Goal: Transaction & Acquisition: Purchase product/service

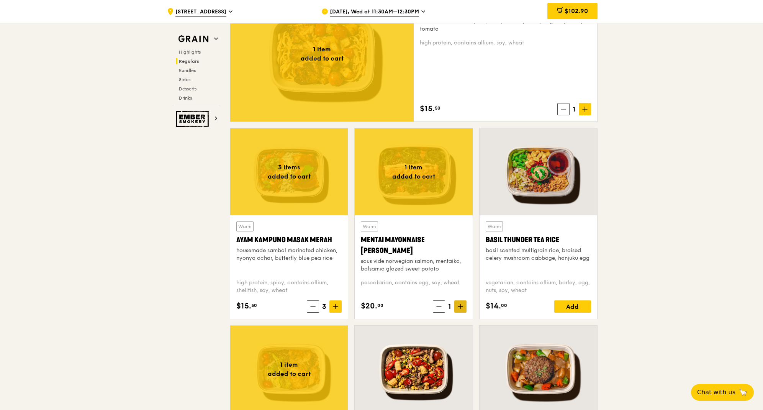
click at [464, 310] on span at bounding box center [460, 306] width 12 height 12
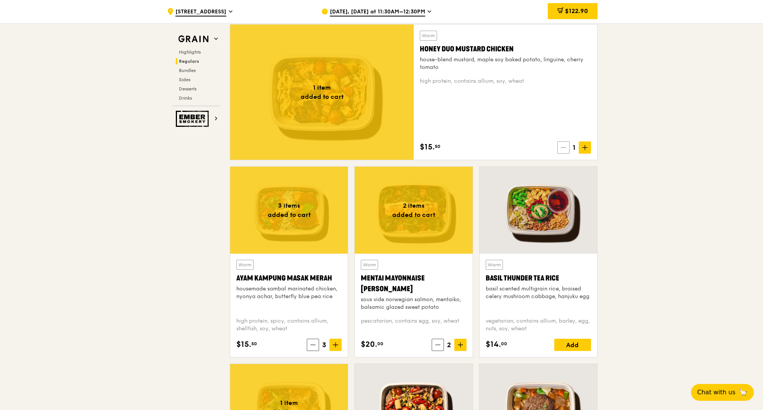
click at [563, 146] on icon at bounding box center [563, 147] width 5 height 5
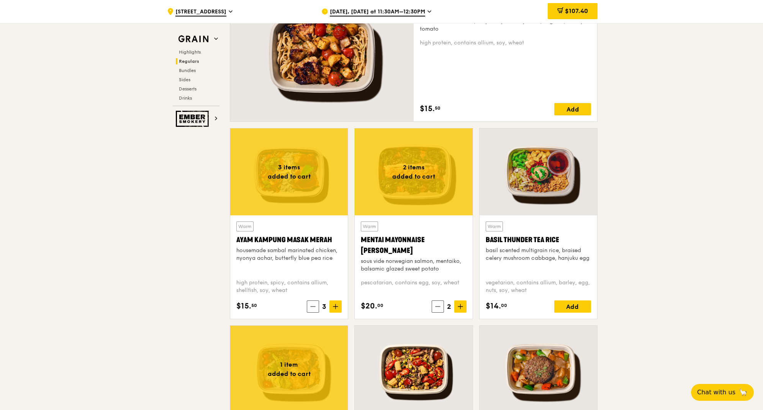
scroll to position [619, 0]
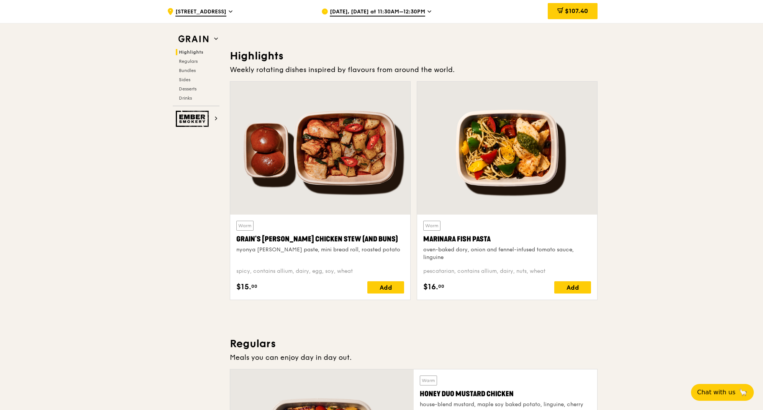
scroll to position [6, 0]
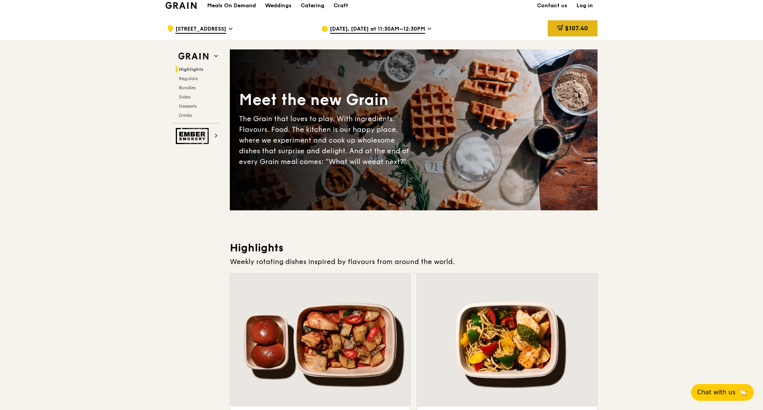
click at [565, 29] on span "$107.40" at bounding box center [576, 28] width 23 height 7
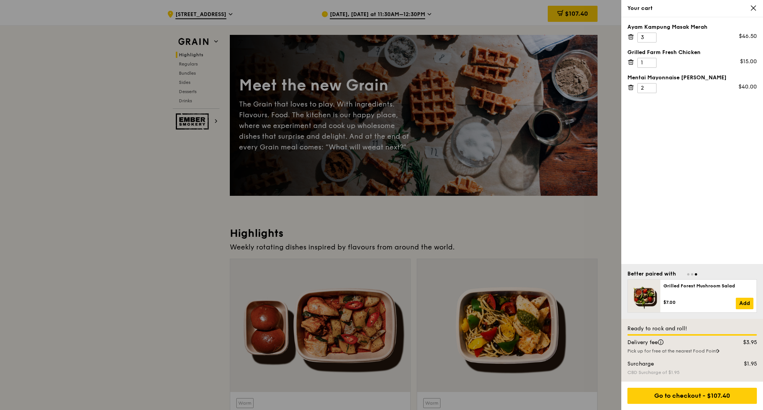
scroll to position [0, 0]
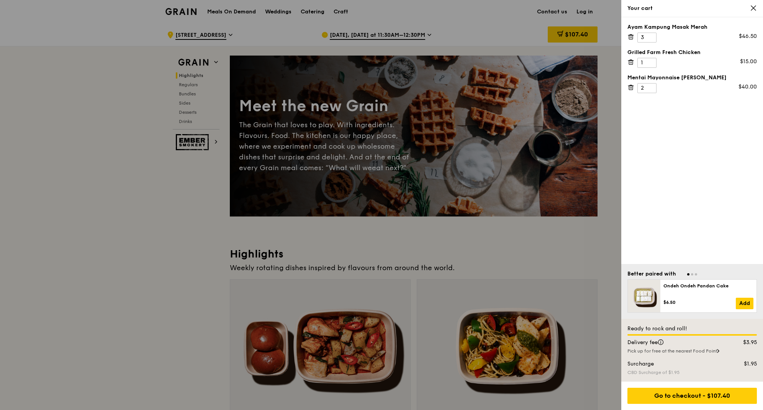
click at [752, 10] on icon at bounding box center [753, 8] width 5 height 5
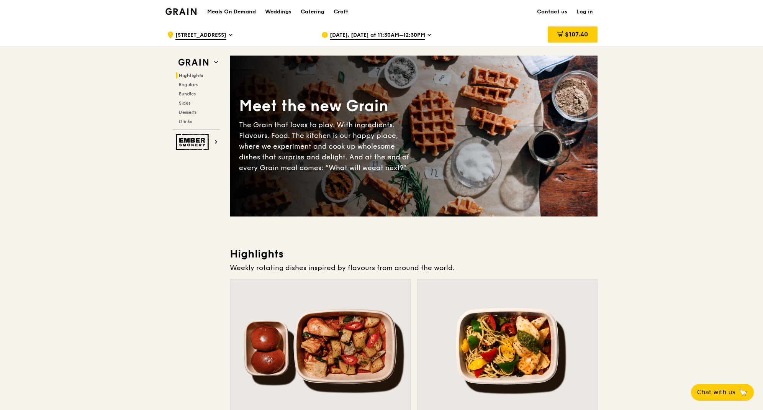
click at [584, 10] on link "Log in" at bounding box center [585, 11] width 26 height 23
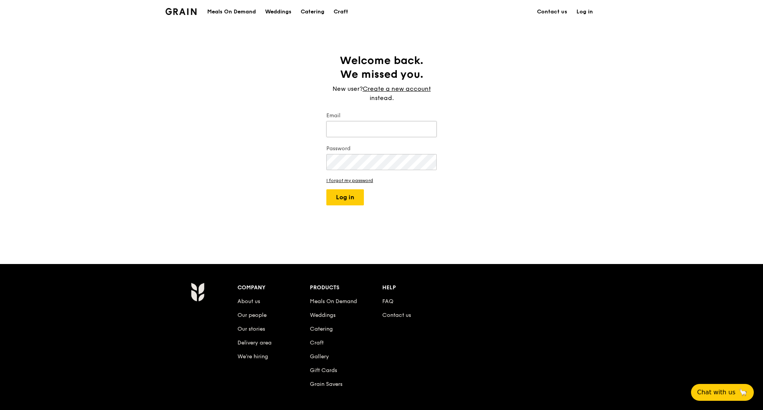
click at [360, 127] on input "Email" at bounding box center [381, 129] width 110 height 16
type input "[EMAIL_ADDRESS][DOMAIN_NAME]"
drag, startPoint x: 366, startPoint y: 197, endPoint x: 362, endPoint y: 198, distance: 4.0
click at [366, 197] on form "Email [EMAIL_ADDRESS][DOMAIN_NAME] Password I forgot my password Log in" at bounding box center [381, 158] width 110 height 93
click at [358, 199] on button "Log in" at bounding box center [345, 197] width 38 height 16
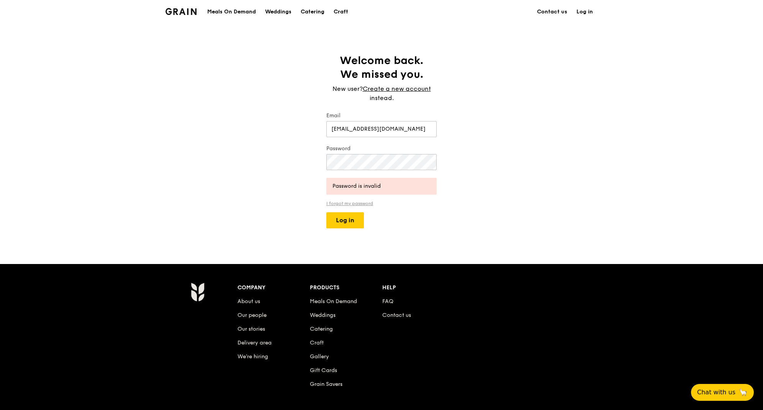
click at [373, 204] on link "I forgot my password" at bounding box center [381, 203] width 110 height 5
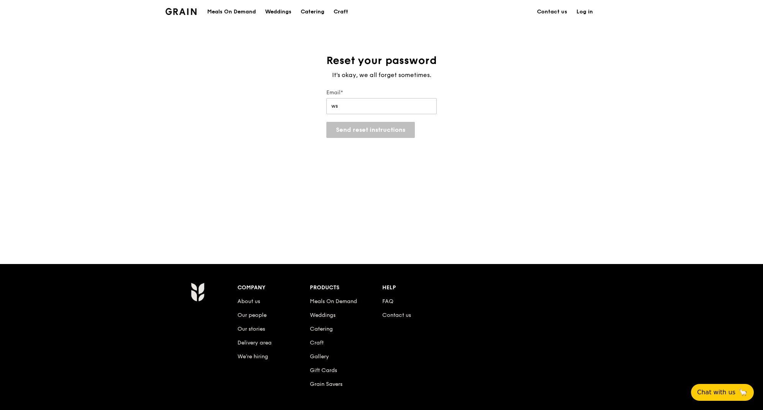
type input "[EMAIL_ADDRESS][DOMAIN_NAME]"
click at [359, 134] on button "Send reset instructions" at bounding box center [370, 130] width 88 height 16
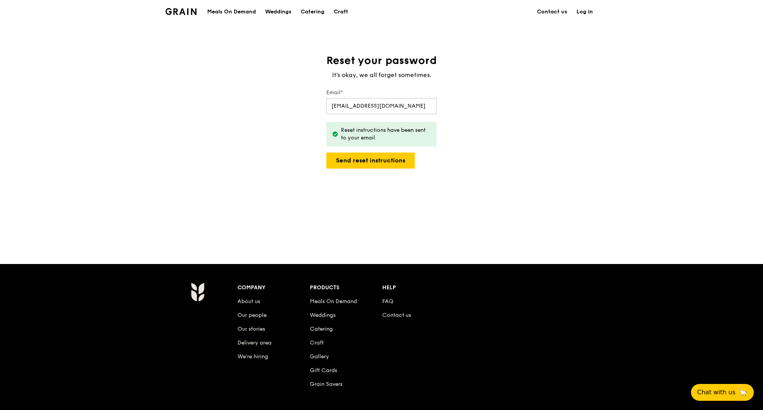
click at [586, 15] on link "Log in" at bounding box center [585, 11] width 26 height 23
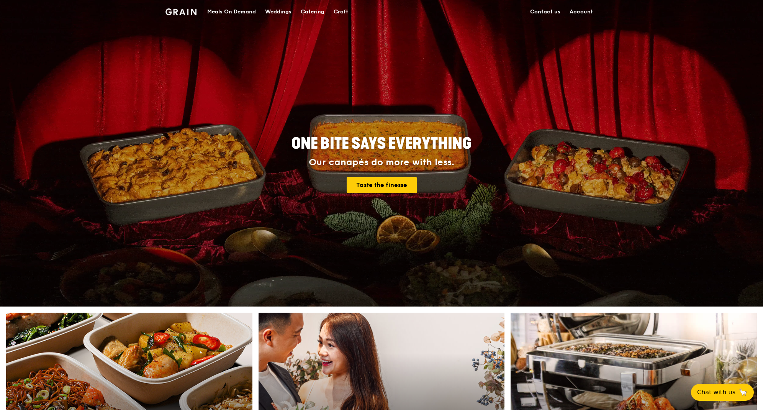
click at [231, 13] on div "Meals On Demand" at bounding box center [231, 11] width 49 height 23
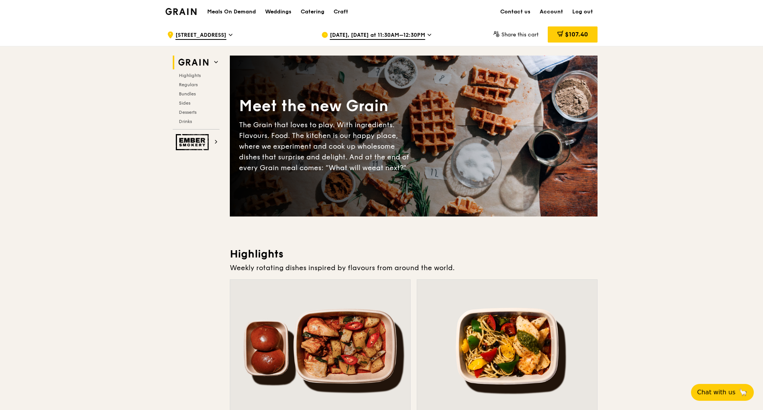
click at [580, 39] on div "$107.40" at bounding box center [573, 34] width 50 height 16
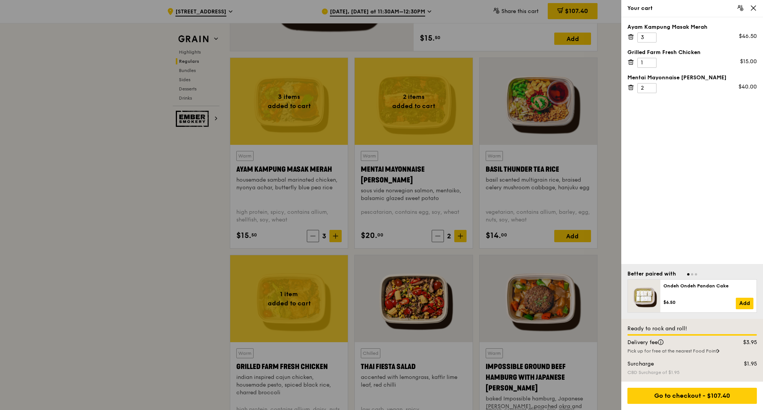
scroll to position [804, 0]
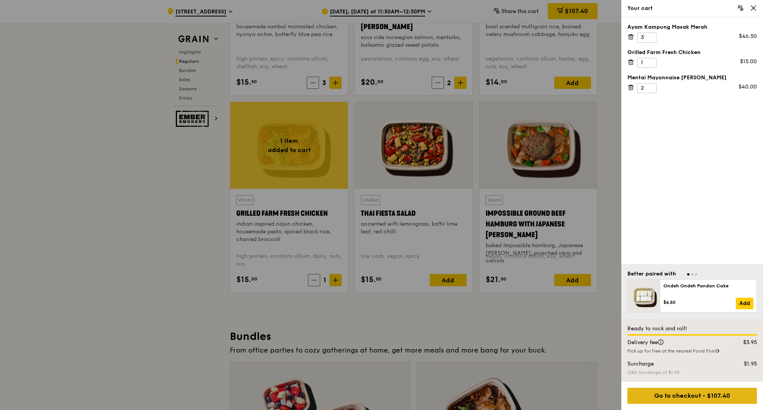
click at [721, 392] on div "Go to checkout - $107.40" at bounding box center [691, 396] width 129 height 16
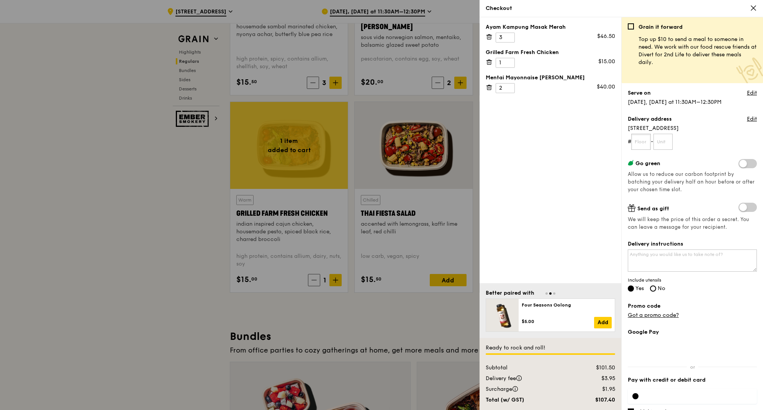
click at [643, 143] on input "text" at bounding box center [641, 142] width 20 height 16
type input "08"
click at [671, 140] on input "text" at bounding box center [663, 142] width 20 height 16
type input "21"
click at [688, 137] on form "# 08 - 21" at bounding box center [692, 142] width 129 height 16
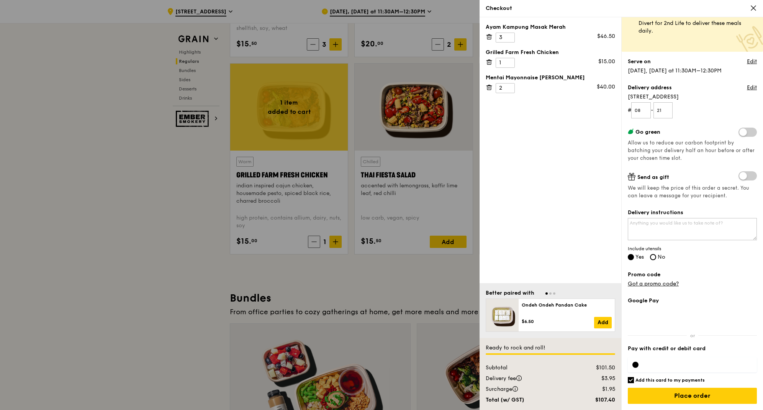
scroll to position [881, 0]
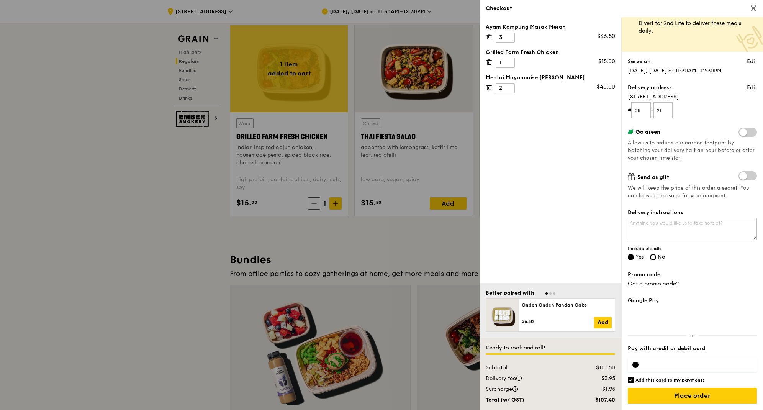
click at [734, 252] on div "Delivery instructions Include utensils Yes No" at bounding box center [692, 235] width 129 height 53
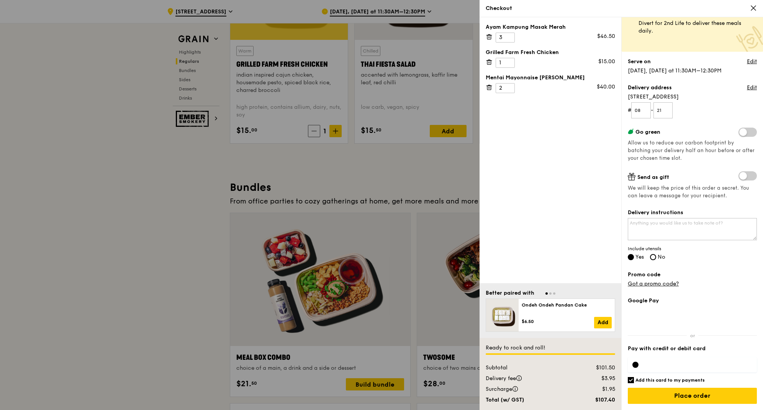
scroll to position [958, 0]
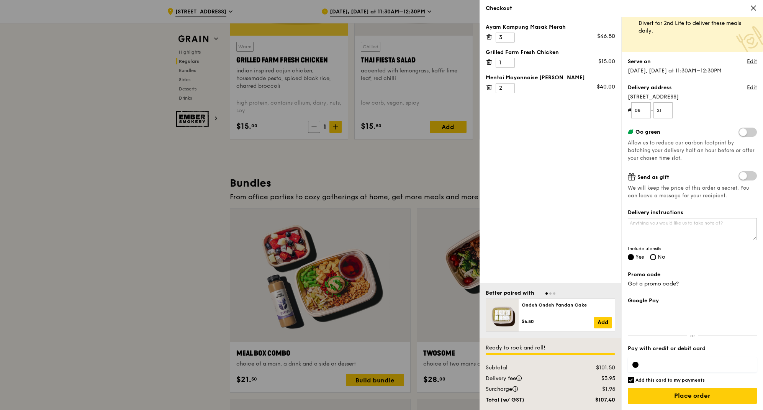
click at [653, 360] on div at bounding box center [692, 364] width 129 height 15
click at [657, 381] on h6 "Add this card to my payments" at bounding box center [669, 380] width 69 height 6
click at [634, 381] on input "Add this card to my payments" at bounding box center [631, 380] width 6 height 6
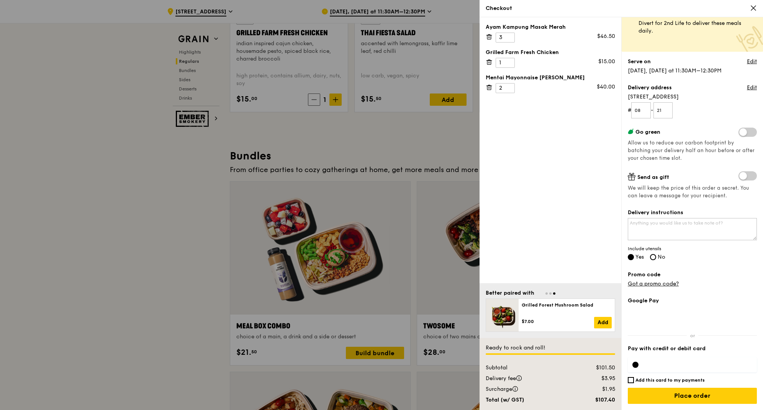
scroll to position [996, 0]
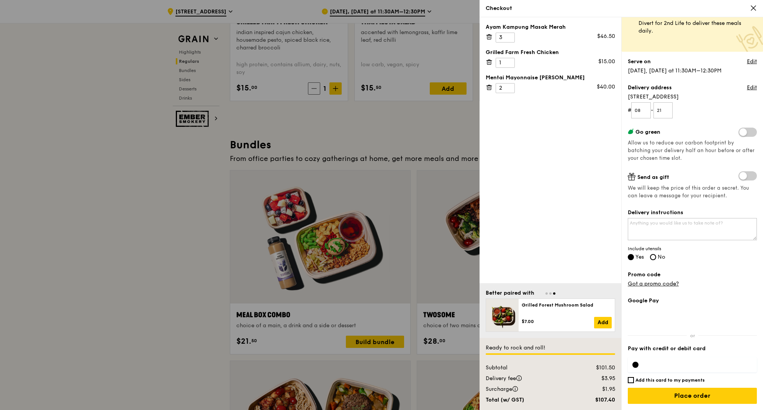
click at [660, 381] on h6 "Add this card to my payments" at bounding box center [669, 380] width 69 height 6
click at [634, 381] on input "Add this card to my payments" at bounding box center [631, 380] width 6 height 6
checkbox input "true"
click at [708, 400] on input "Place order" at bounding box center [692, 396] width 129 height 16
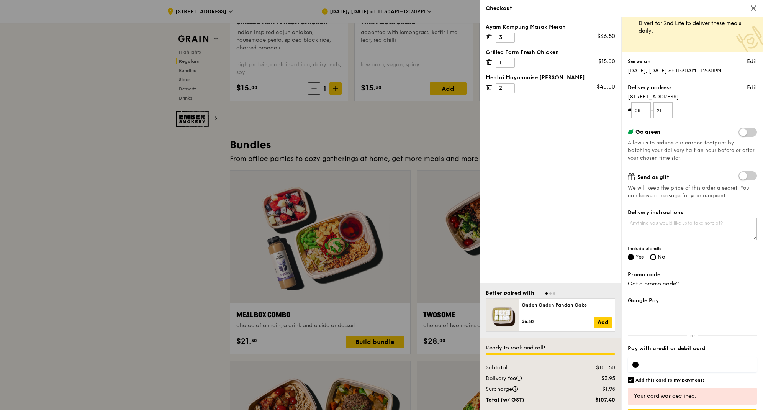
scroll to position [53, 0]
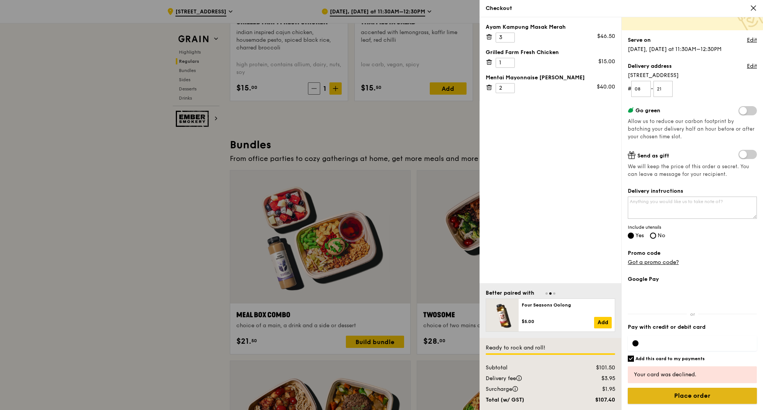
click at [689, 399] on input "Place order" at bounding box center [692, 396] width 129 height 16
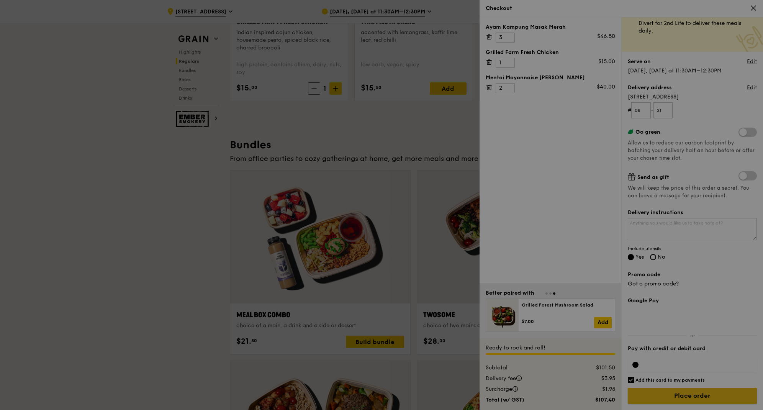
scroll to position [31, 0]
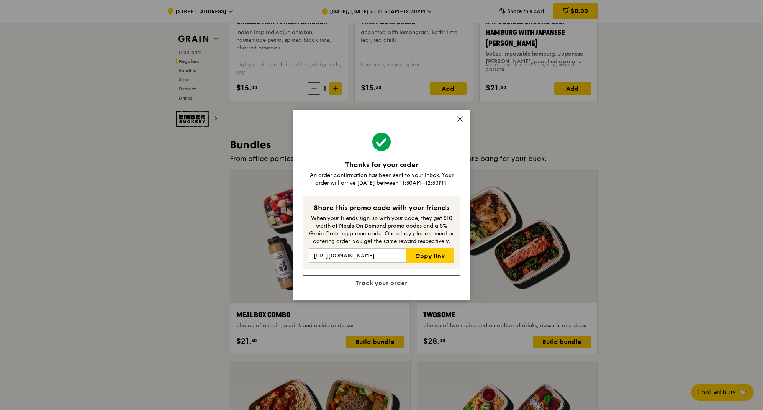
click at [669, 232] on div "Thanks for your order An order confirmation has been sent to your inbox. Your o…" at bounding box center [381, 205] width 763 height 410
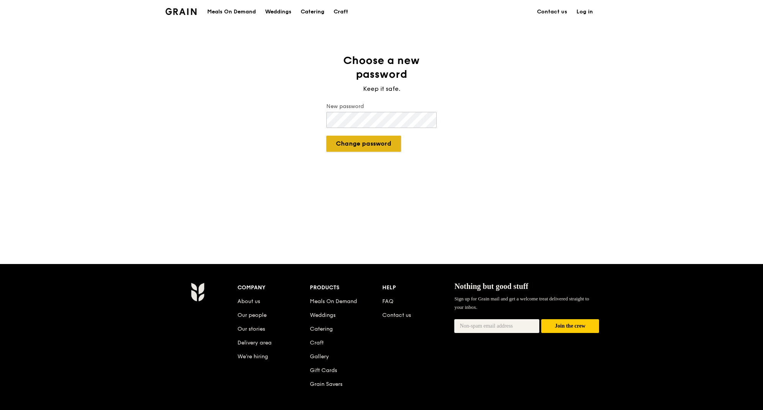
click at [361, 140] on button "Change password" at bounding box center [363, 144] width 75 height 16
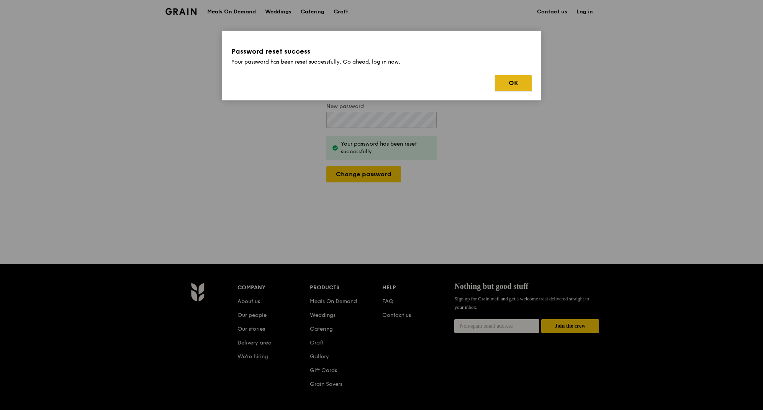
click at [509, 86] on button "OK" at bounding box center [513, 83] width 37 height 16
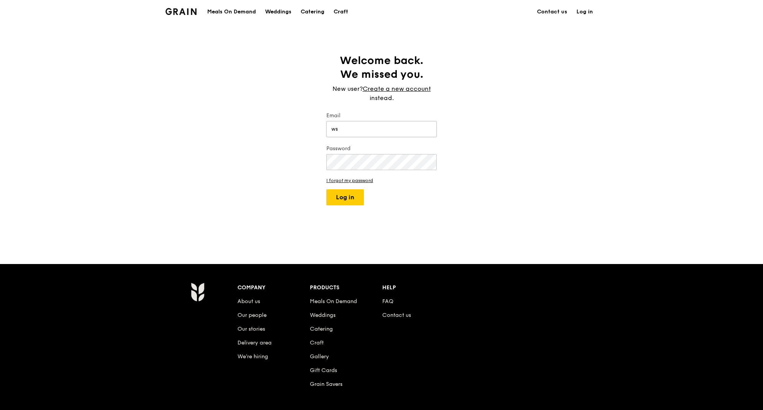
type input "[EMAIL_ADDRESS][DOMAIN_NAME]"
click at [354, 197] on button "Log in" at bounding box center [345, 197] width 38 height 16
